Goal: Information Seeking & Learning: Learn about a topic

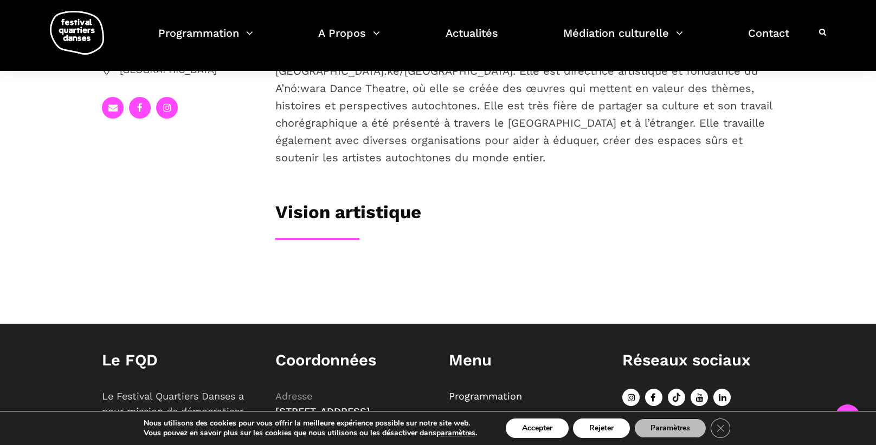
scroll to position [281, 0]
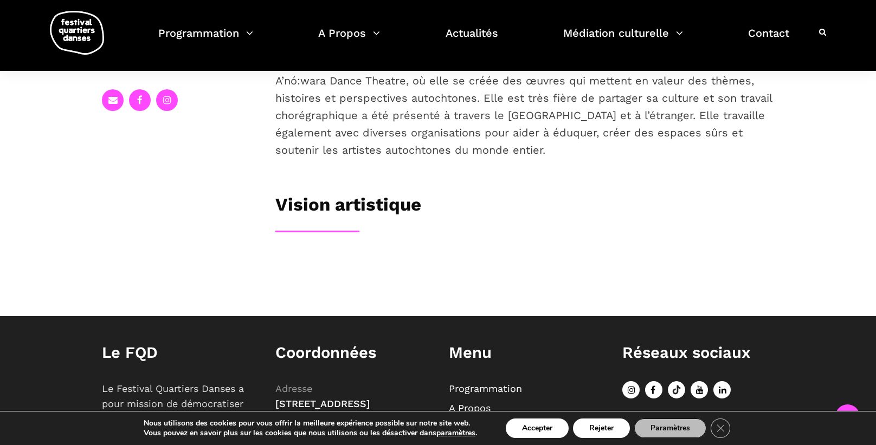
click at [384, 221] on h3 "Vision artistique" at bounding box center [348, 207] width 146 height 27
click at [405, 221] on h3 "Vision artistique" at bounding box center [348, 207] width 146 height 27
click at [488, 221] on div "Vision artistique" at bounding box center [524, 207] width 499 height 27
click at [483, 221] on div "Vision artistique" at bounding box center [524, 207] width 499 height 27
click at [484, 221] on div "Vision artistique" at bounding box center [524, 207] width 499 height 27
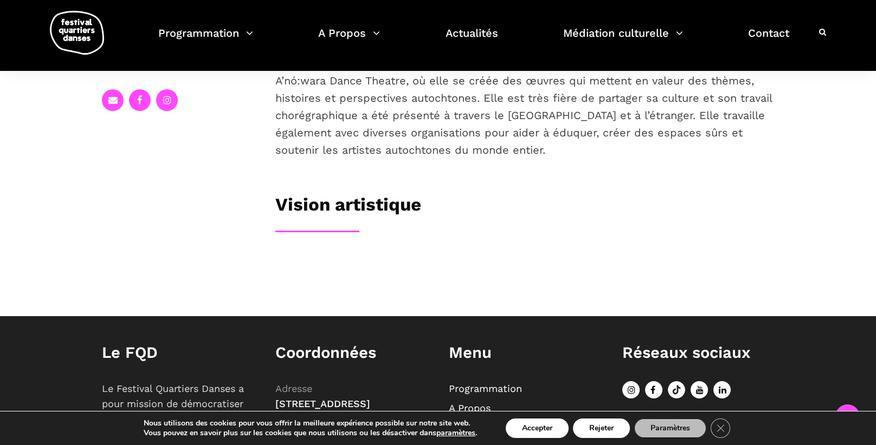
click at [482, 221] on div "Vision artistique" at bounding box center [524, 207] width 499 height 27
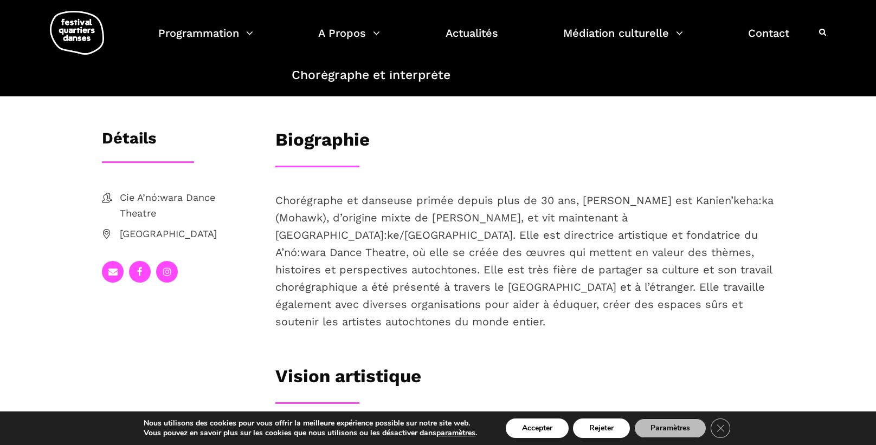
click at [524, 156] on div "Biographie" at bounding box center [524, 142] width 499 height 27
click at [521, 166] on div "Biographie" at bounding box center [524, 147] width 520 height 37
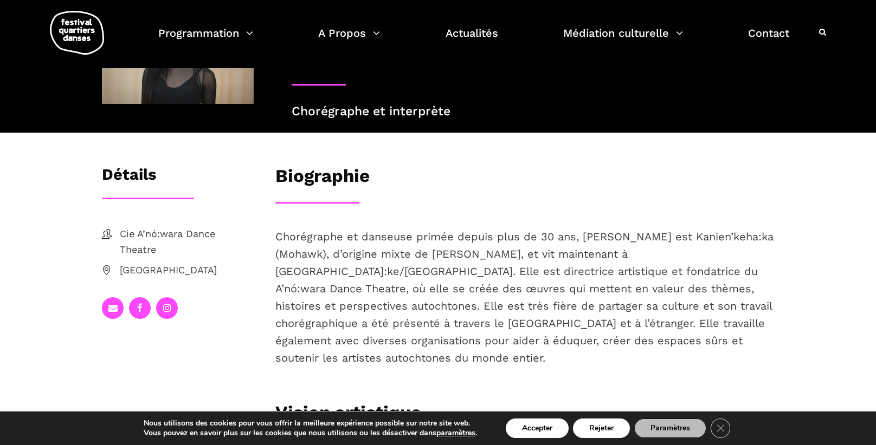
scroll to position [0, 0]
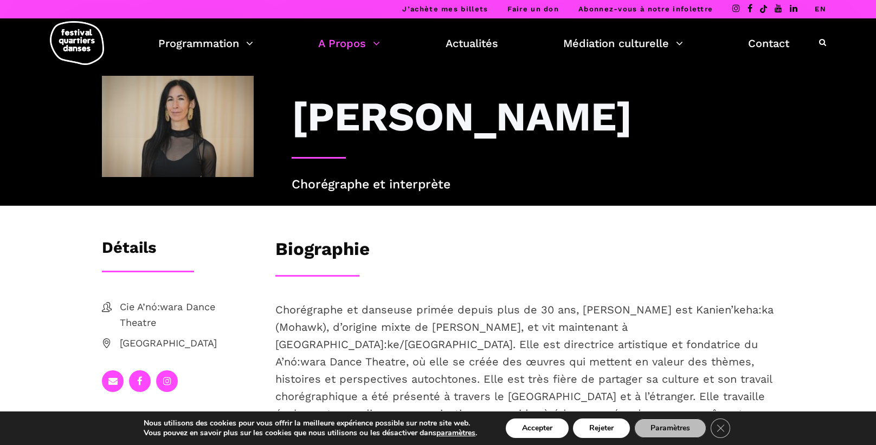
click at [352, 43] on link "A Propos" at bounding box center [349, 43] width 62 height 18
